Goal: Task Accomplishment & Management: Use online tool/utility

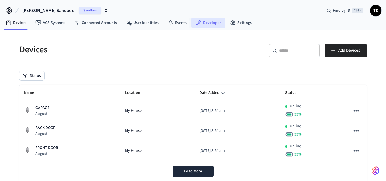
click at [213, 19] on link "Developer" at bounding box center [208, 23] width 34 height 10
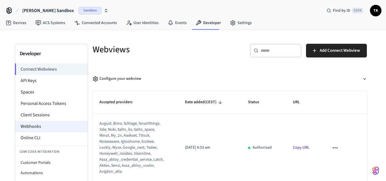
click at [34, 127] on li "Webhooks" at bounding box center [51, 125] width 72 height 11
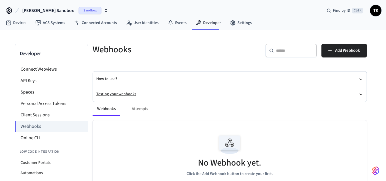
click at [124, 94] on button "Testing your webhooks" at bounding box center [229, 93] width 267 height 15
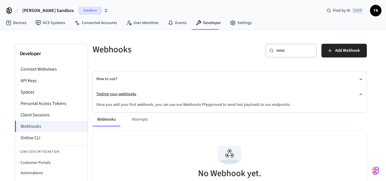
click at [112, 92] on button "Testing your webhooks" at bounding box center [229, 93] width 267 height 15
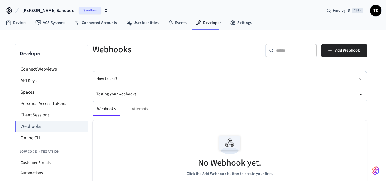
click at [112, 92] on button "Testing your webhooks" at bounding box center [229, 93] width 267 height 15
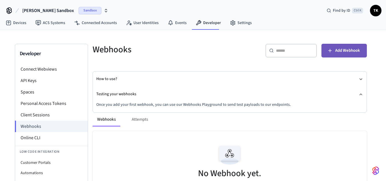
click at [344, 50] on span "Add Webhook" at bounding box center [347, 50] width 25 height 7
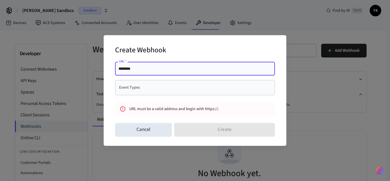
paste input "**********"
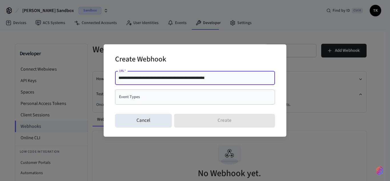
type input "**********"
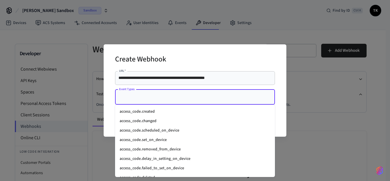
click at [174, 97] on input "Event Types" at bounding box center [191, 97] width 146 height 10
click at [152, 109] on li "access_code.created" at bounding box center [195, 111] width 160 height 9
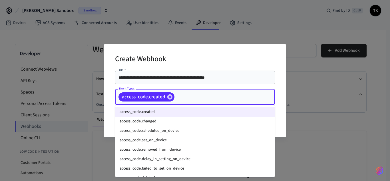
click at [183, 94] on input "Event Types" at bounding box center [215, 97] width 81 height 10
click at [158, 121] on li "access_code.changed" at bounding box center [195, 120] width 160 height 9
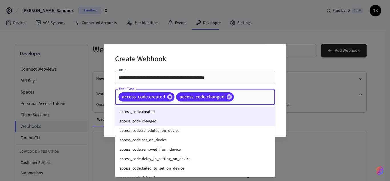
click at [237, 94] on input "Event Types" at bounding box center [246, 97] width 22 height 10
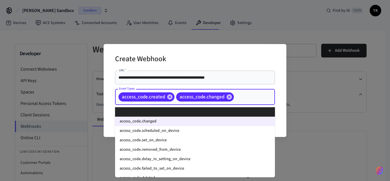
click at [244, 95] on input "Event Types" at bounding box center [246, 97] width 22 height 10
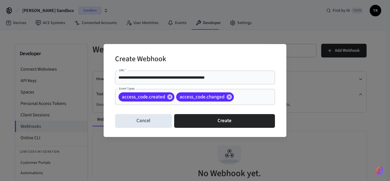
click at [279, 98] on div "**********" at bounding box center [195, 90] width 183 height 93
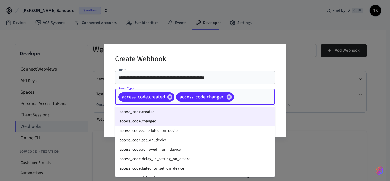
click at [253, 96] on input "Event Types" at bounding box center [246, 97] width 22 height 10
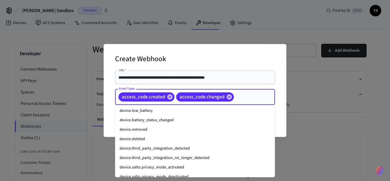
scroll to position [614, 0]
click at [147, 138] on li "device.deleted" at bounding box center [195, 138] width 160 height 9
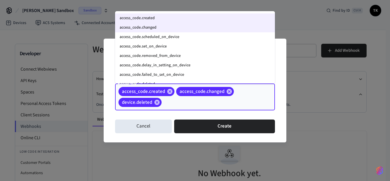
click at [205, 101] on input "Event Types" at bounding box center [209, 102] width 94 height 10
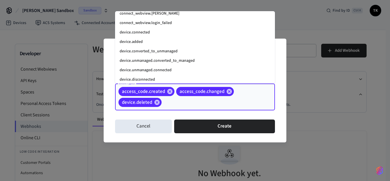
scroll to position [523, 0]
click at [154, 39] on li "device.added" at bounding box center [195, 41] width 160 height 9
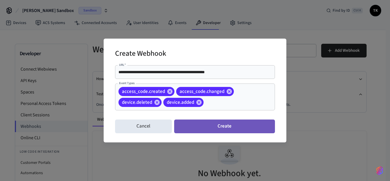
click at [205, 129] on button "Create" at bounding box center [224, 126] width 101 height 14
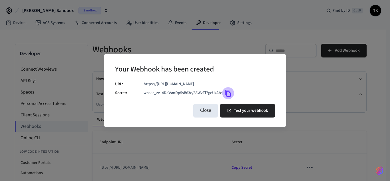
click at [225, 92] on icon "Copy" at bounding box center [227, 92] width 7 height 7
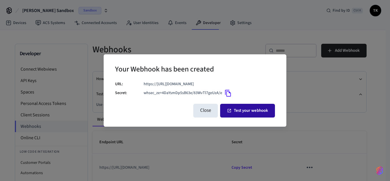
click at [238, 107] on button "Test your webhook" at bounding box center [247, 111] width 55 height 14
